Goal: Information Seeking & Learning: Learn about a topic

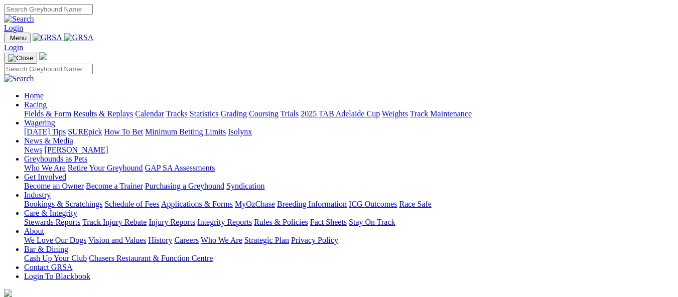
click at [55, 109] on link "Fields & Form" at bounding box center [47, 113] width 47 height 9
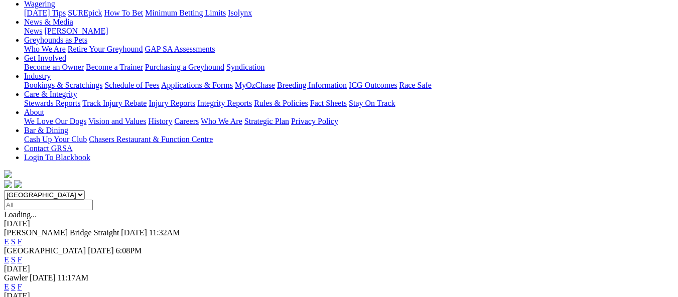
scroll to position [201, 0]
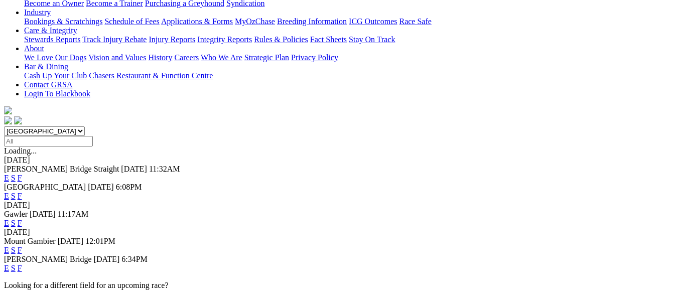
click at [22, 264] on link "F" at bounding box center [20, 268] width 5 height 9
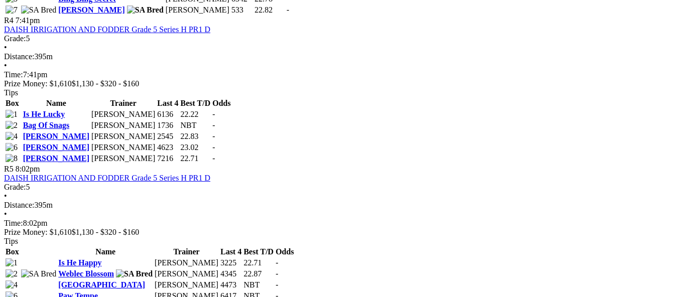
scroll to position [1053, 0]
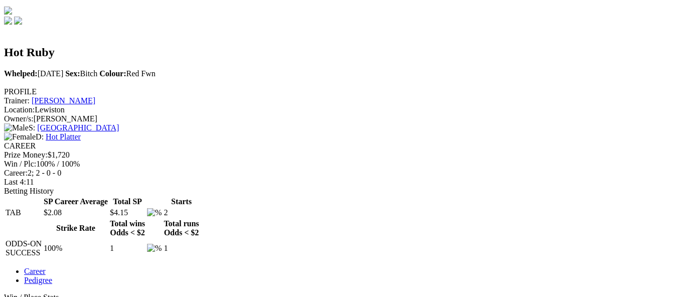
scroll to position [301, 0]
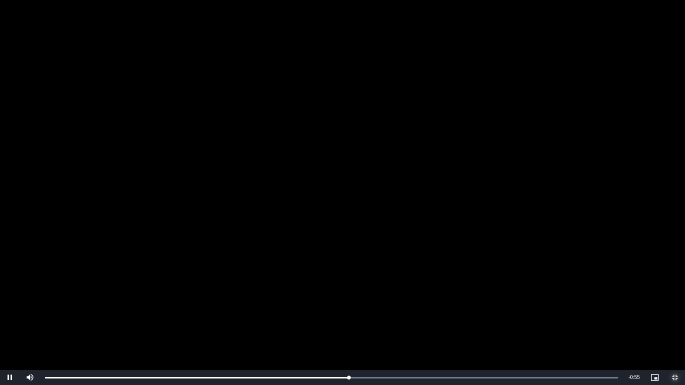
click at [675, 296] on span "Video Player" at bounding box center [675, 378] width 20 height 0
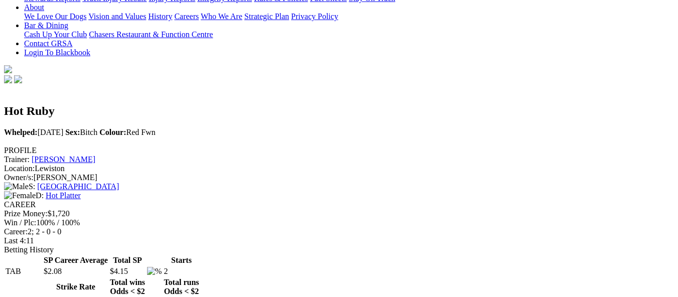
scroll to position [251, 0]
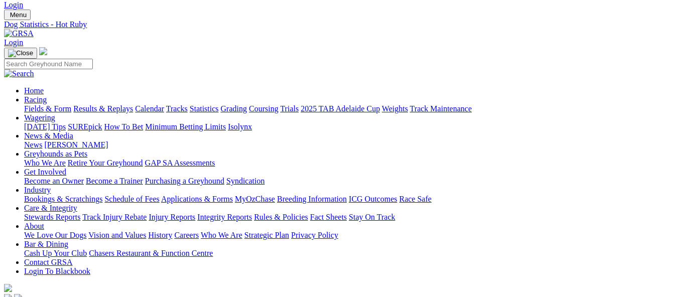
scroll to position [0, 0]
